Goal: Task Accomplishment & Management: Complete application form

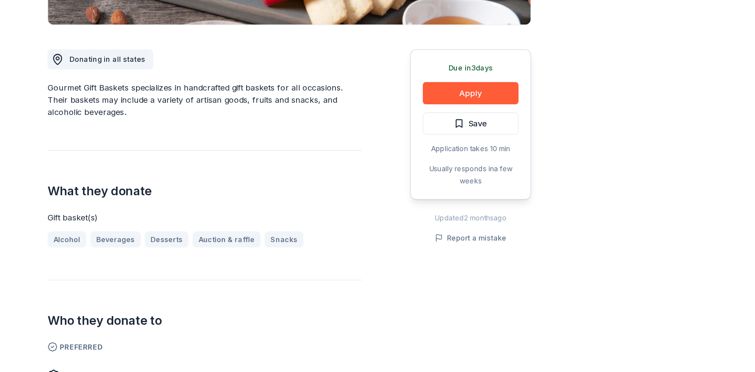
scroll to position [139, 0]
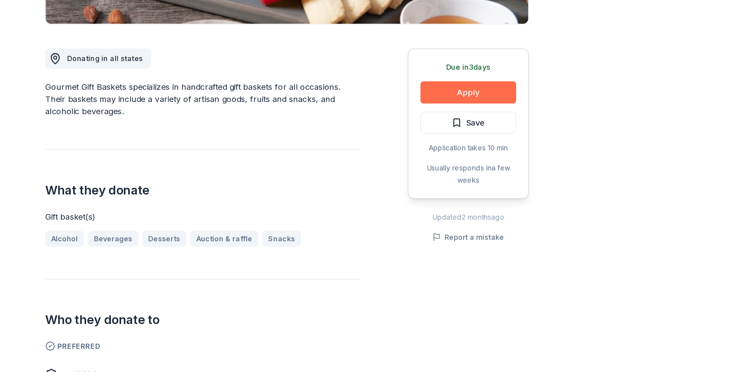
click at [527, 155] on button "Apply" at bounding box center [519, 153] width 75 height 17
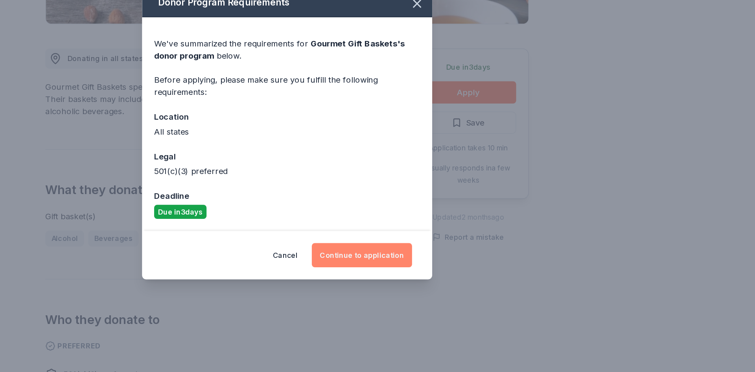
click at [449, 284] on button "Continue to application" at bounding box center [436, 280] width 78 height 19
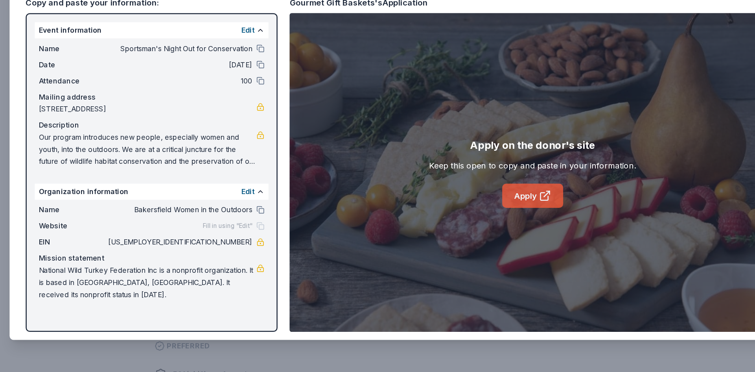
click at [488, 234] on link "Apply" at bounding box center [484, 233] width 48 height 19
drag, startPoint x: 106, startPoint y: 188, endPoint x: 98, endPoint y: 186, distance: 8.0
click at [98, 186] on span "Our program introduces new people, especially women and youth, into the outdoor…" at bounding box center [183, 198] width 170 height 28
drag, startPoint x: 98, startPoint y: 186, endPoint x: 184, endPoint y: 195, distance: 86.6
click at [184, 195] on span "Our program introduces new people, especially women and youth, into the outdoor…" at bounding box center [183, 198] width 170 height 28
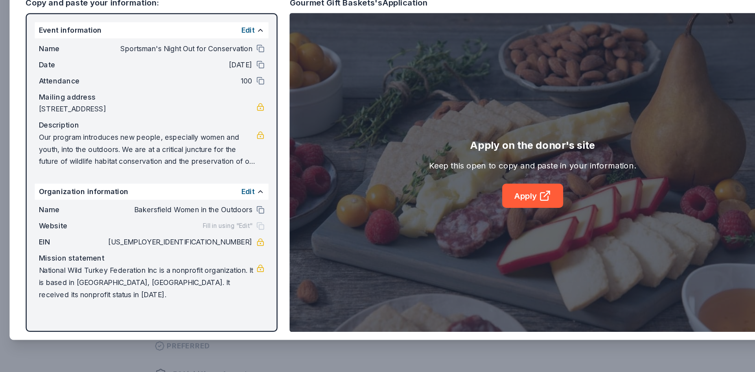
drag, startPoint x: 235, startPoint y: 276, endPoint x: 231, endPoint y: 270, distance: 7.0
click at [231, 270] on div "Name Bakersfield Women in the Outdoors Website Fill in using "Edit" EIN 58-2098…" at bounding box center [186, 278] width 182 height 82
click at [231, 270] on span "58-2098420" at bounding box center [208, 269] width 114 height 9
click at [232, 271] on span "58-2098420" at bounding box center [208, 269] width 114 height 9
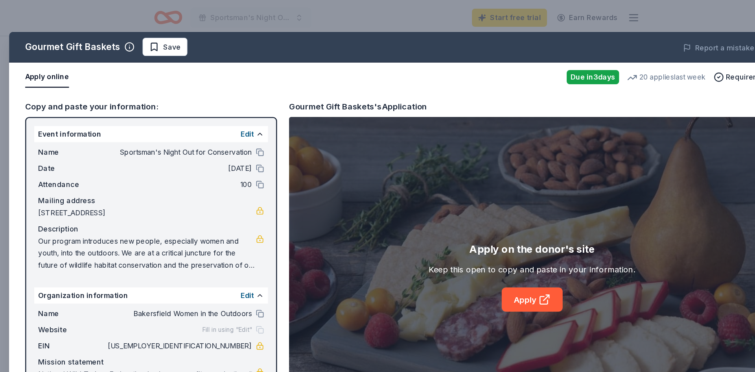
scroll to position [138, 0]
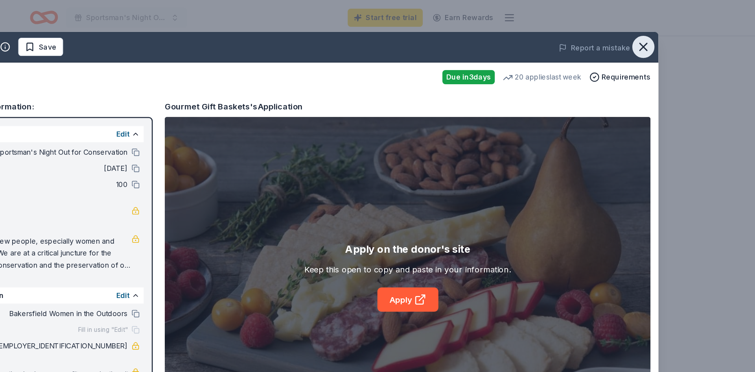
click at [669, 40] on icon "button" at bounding box center [667, 36] width 11 height 11
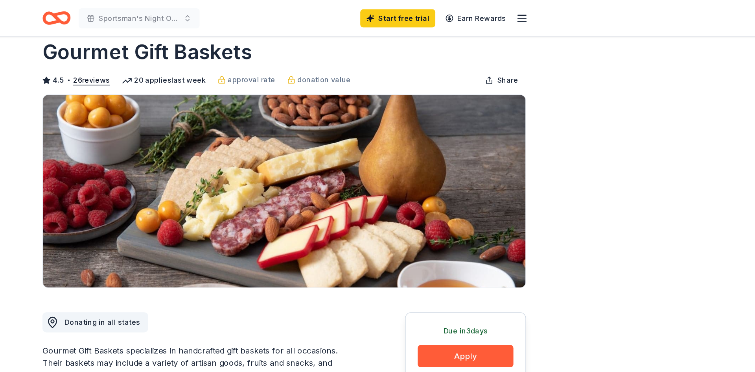
scroll to position [0, 0]
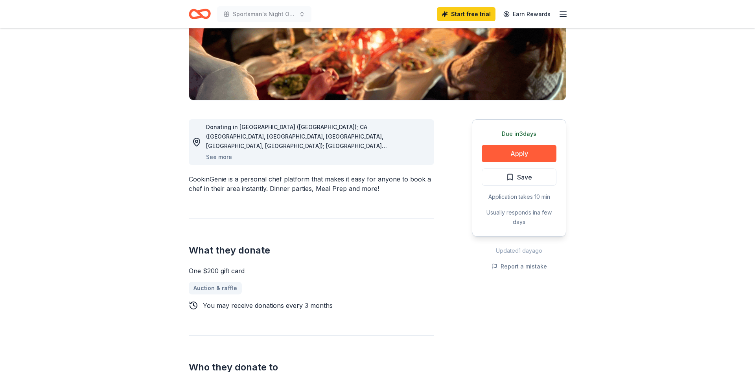
scroll to position [139, 0]
click at [227, 157] on button "See more" at bounding box center [219, 156] width 26 height 9
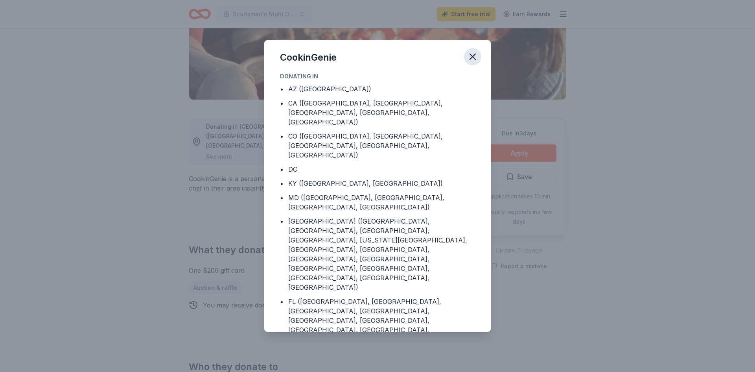
click at [473, 56] on icon "button" at bounding box center [473, 57] width 6 height 6
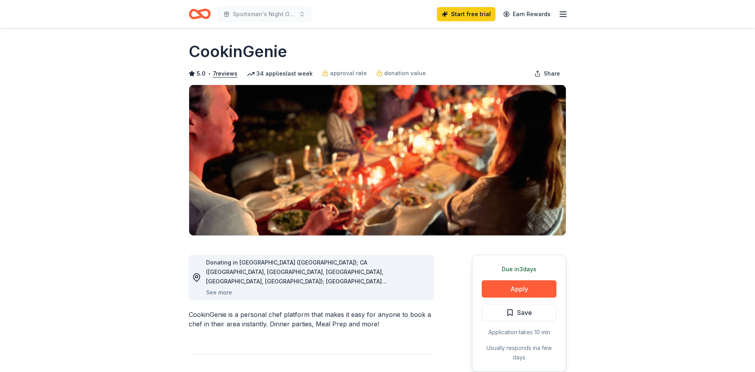
scroll to position [0, 0]
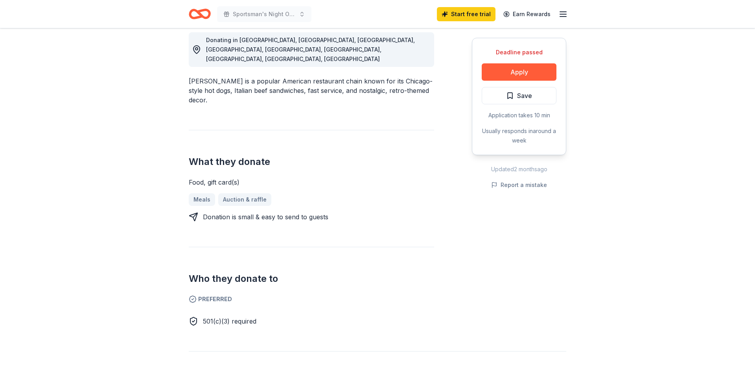
scroll to position [239, 0]
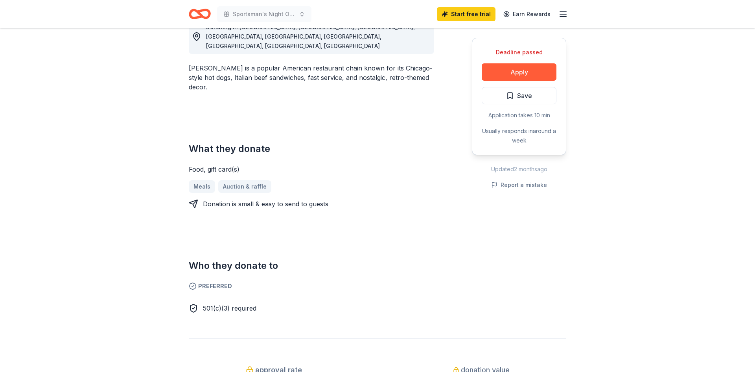
click at [378, 182] on div "Donating in AZ, CA, FL, IA, IL, IN, MN, TX, WI Portillo's is a popular American…" at bounding box center [311, 156] width 245 height 312
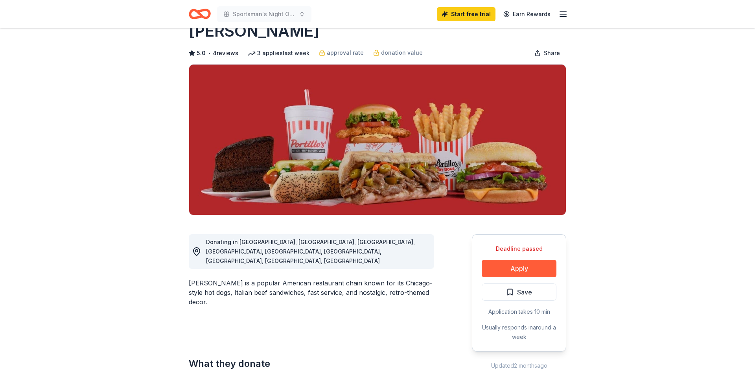
scroll to position [0, 0]
